Goal: Task Accomplishment & Management: Manage account settings

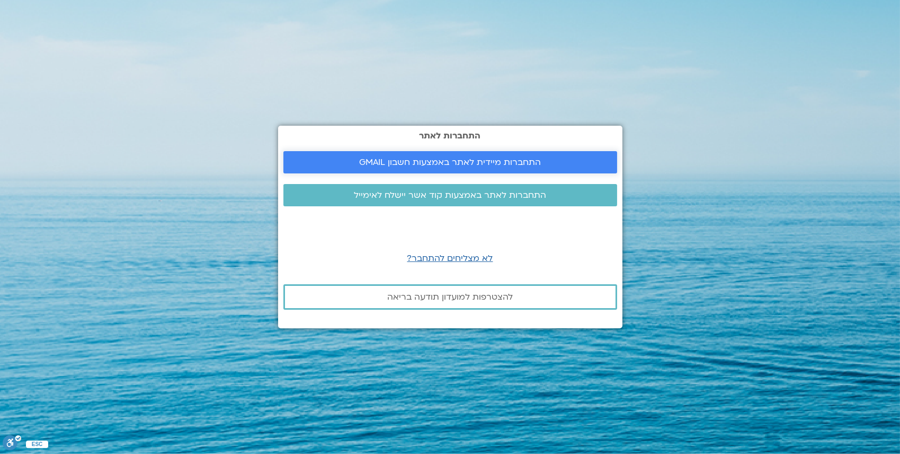
click at [458, 166] on span "התחברות מיידית לאתר באמצעות חשבון GMAIL" at bounding box center [450, 162] width 182 height 10
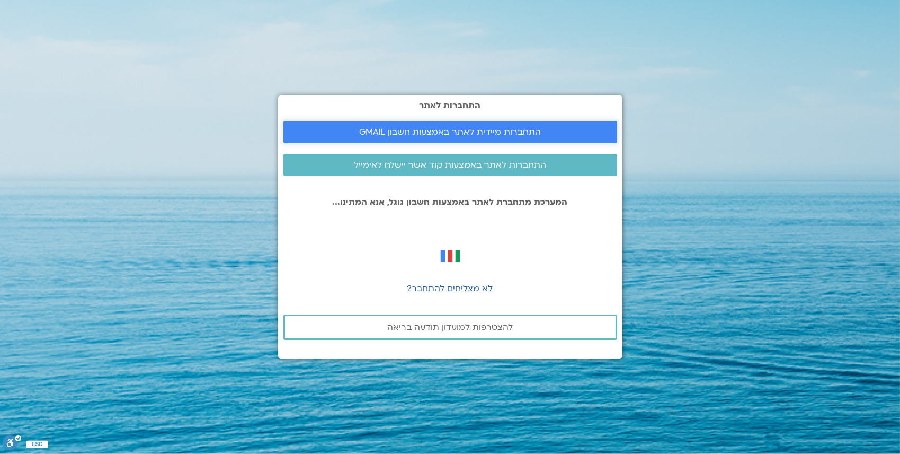
click at [464, 137] on span "התחברות מיידית לאתר באמצעות חשבון GMAIL" at bounding box center [450, 132] width 182 height 10
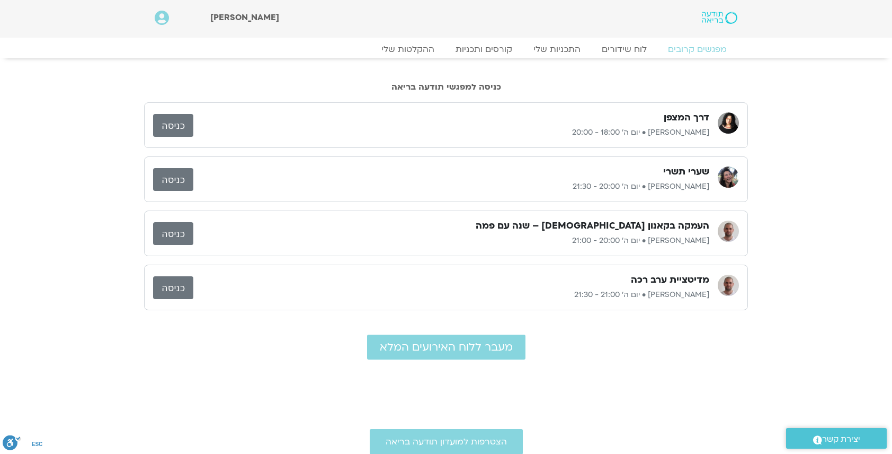
click at [176, 233] on link "כניסה" at bounding box center [173, 233] width 40 height 23
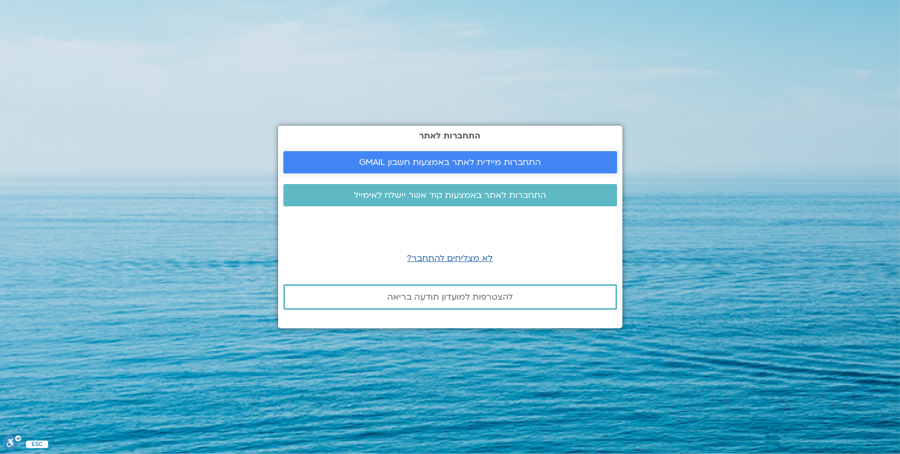
click at [453, 165] on span "התחברות מיידית לאתר באמצעות חשבון GMAIL" at bounding box center [450, 162] width 182 height 10
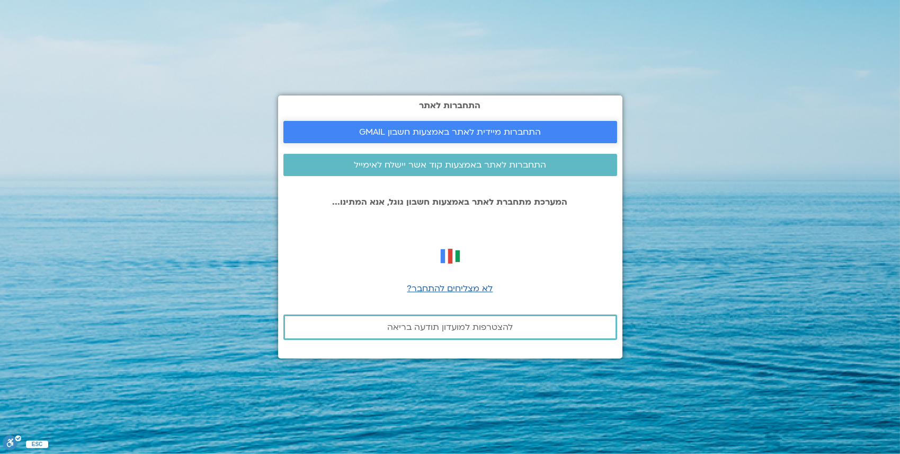
click at [458, 132] on span "התחברות מיידית לאתר באמצעות חשבון GMAIL" at bounding box center [450, 132] width 182 height 10
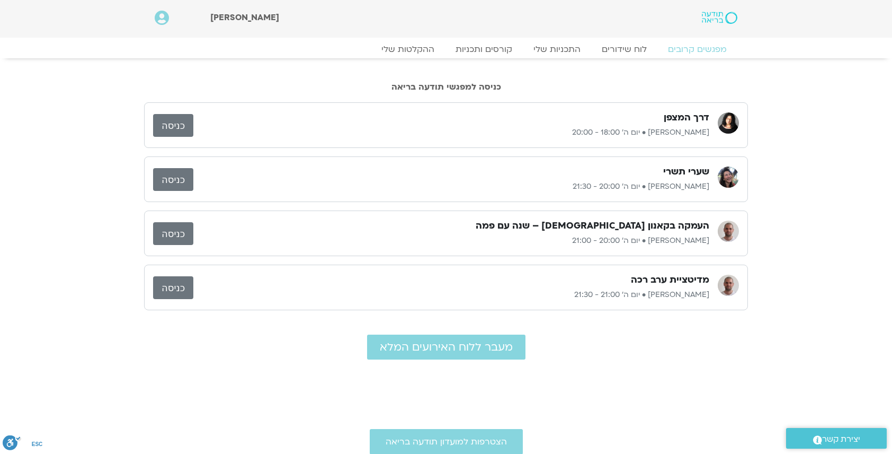
click at [173, 236] on link "כניסה" at bounding box center [173, 233] width 40 height 23
